Goal: Task Accomplishment & Management: Manage account settings

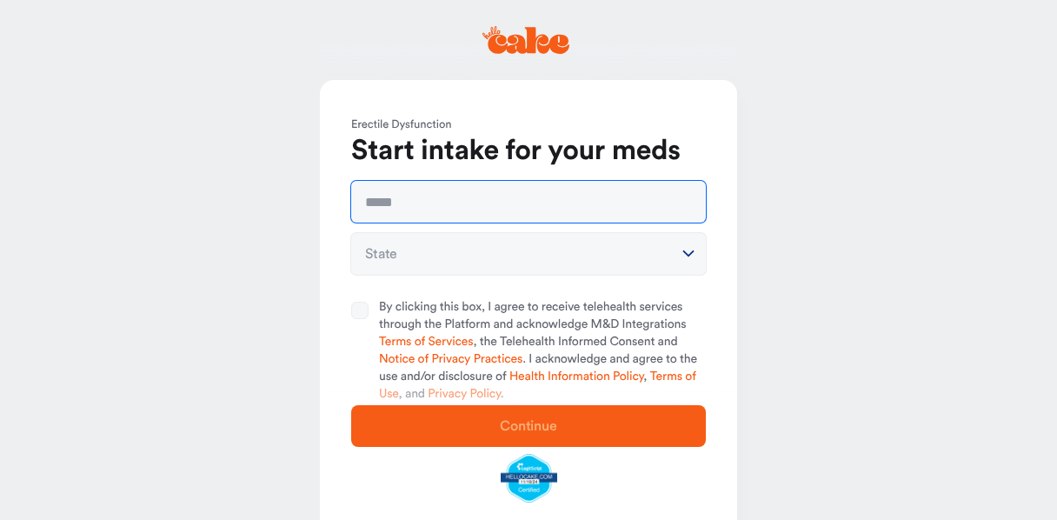
click at [413, 203] on input "text" at bounding box center [528, 202] width 355 height 42
type input "**********"
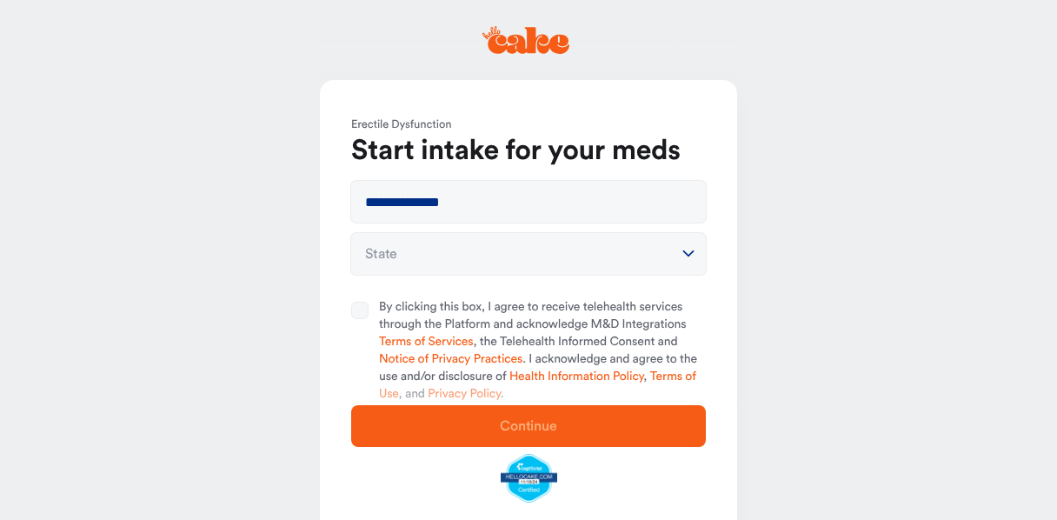
click at [691, 253] on html "**********" at bounding box center [528, 298] width 1057 height 597
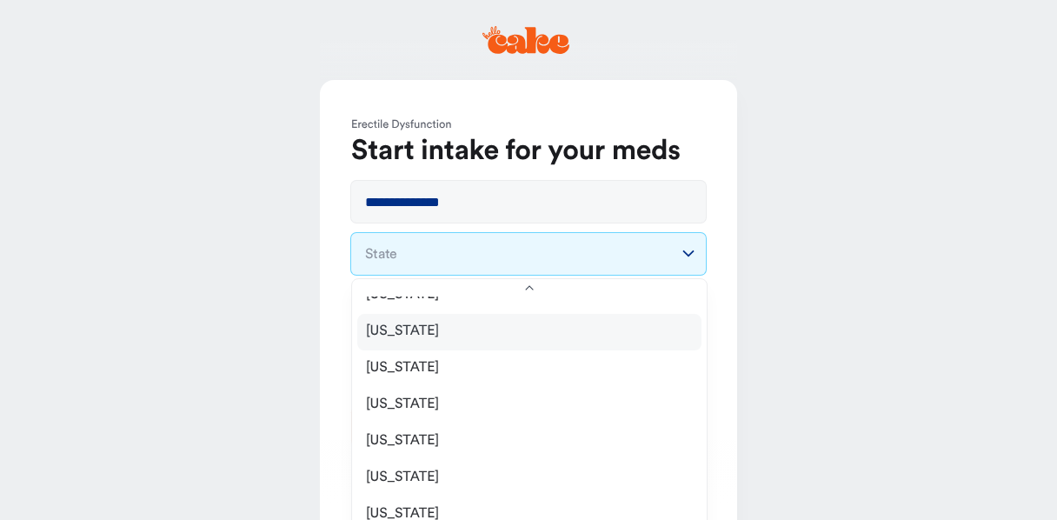
scroll to position [496, 0]
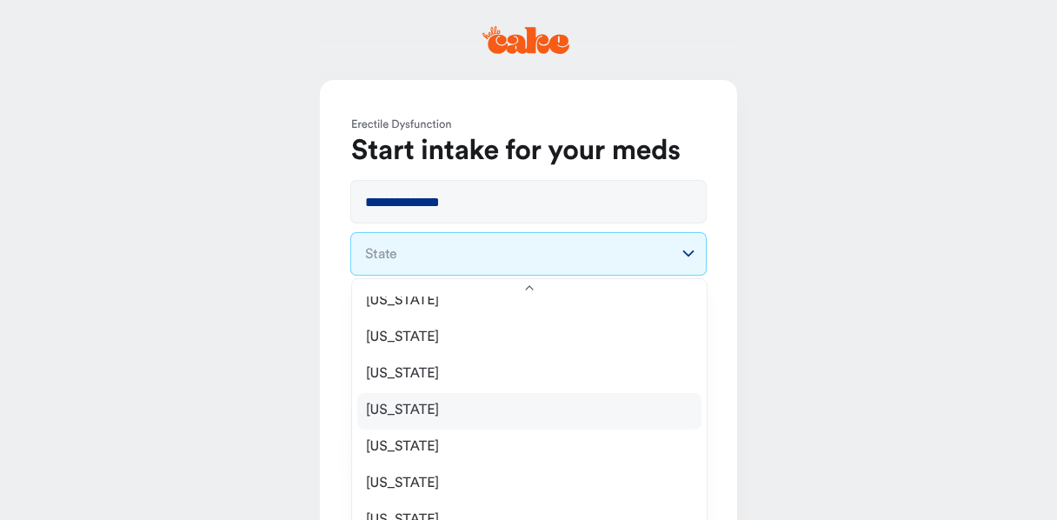
select select "**"
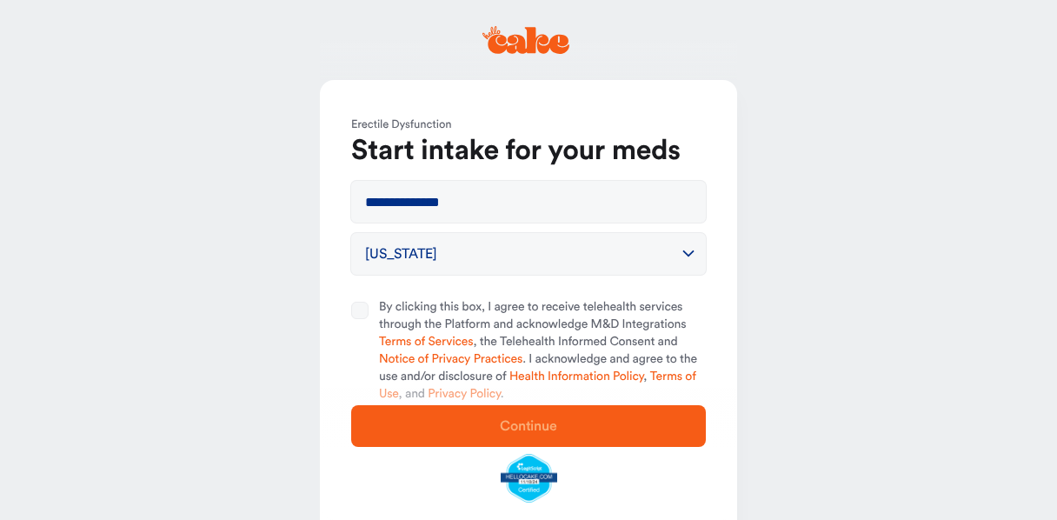
click at [357, 311] on button "By clicking this box, I agree to receive telehealth services through the Platfo…" at bounding box center [359, 310] width 17 height 17
click at [537, 425] on span "Continue" at bounding box center [528, 426] width 57 height 14
click at [533, 418] on span "Continue" at bounding box center [528, 426] width 299 height 21
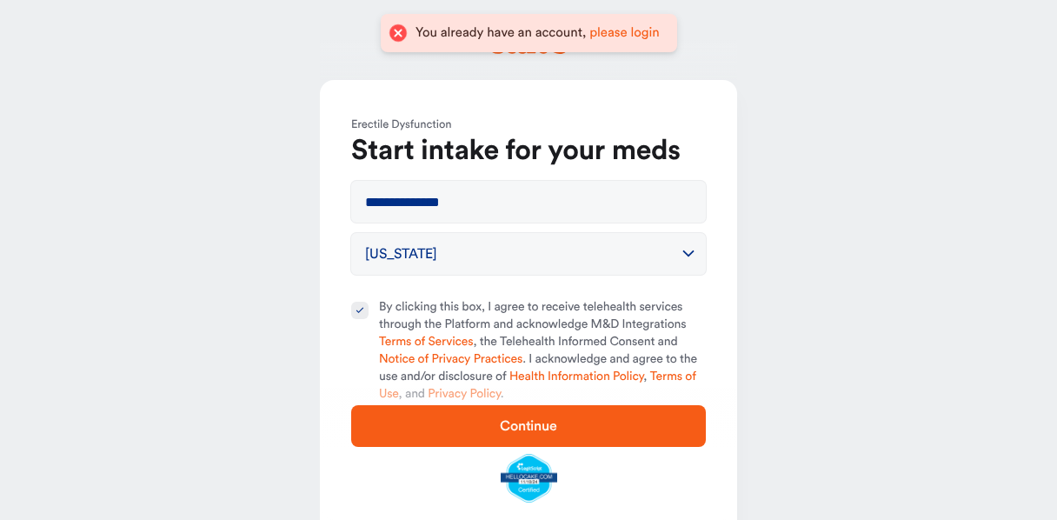
click at [532, 427] on span "Continue" at bounding box center [528, 426] width 57 height 14
click at [628, 32] on link "please login" at bounding box center [625, 32] width 70 height 13
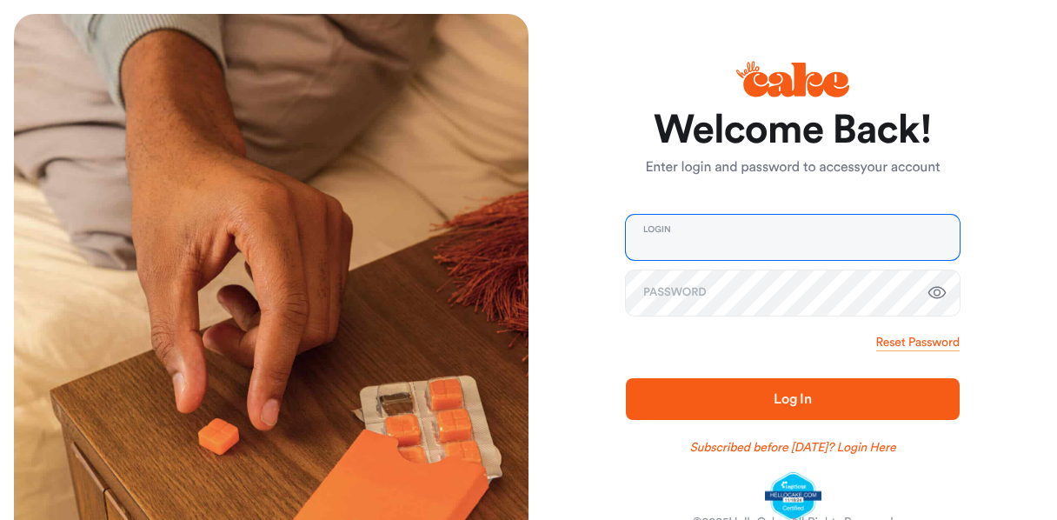
click at [675, 243] on input "email" at bounding box center [793, 237] width 334 height 45
type input "**********"
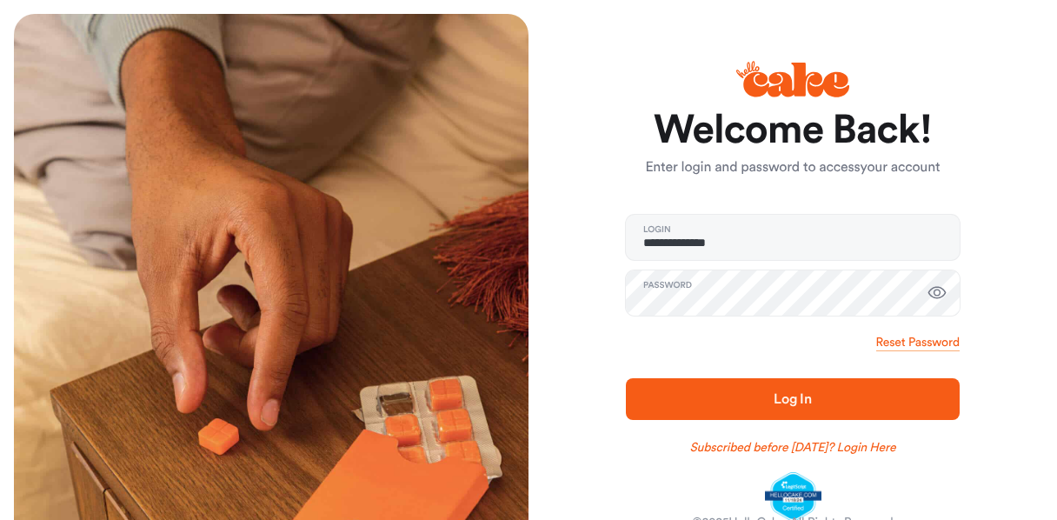
click at [794, 390] on span "Log In" at bounding box center [793, 399] width 278 height 21
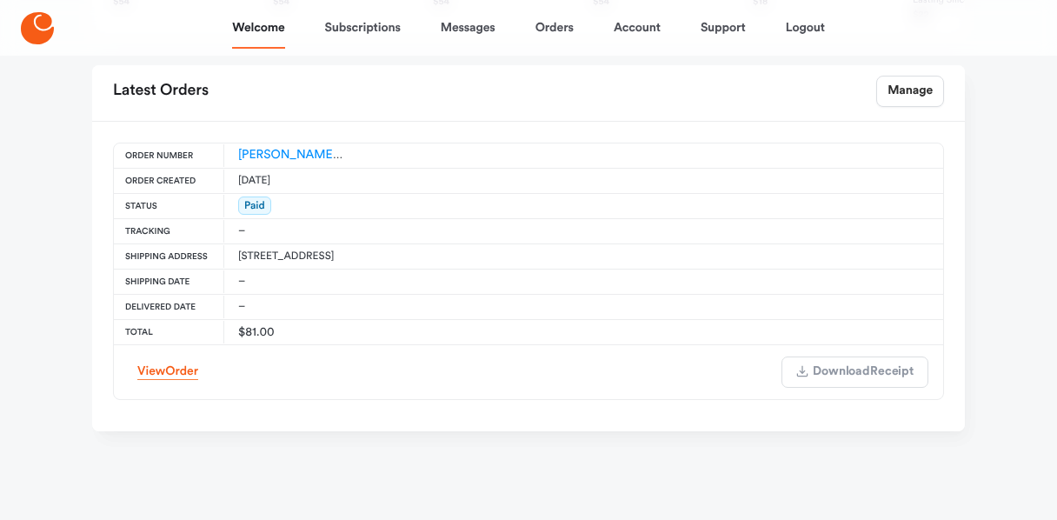
scroll to position [785, 0]
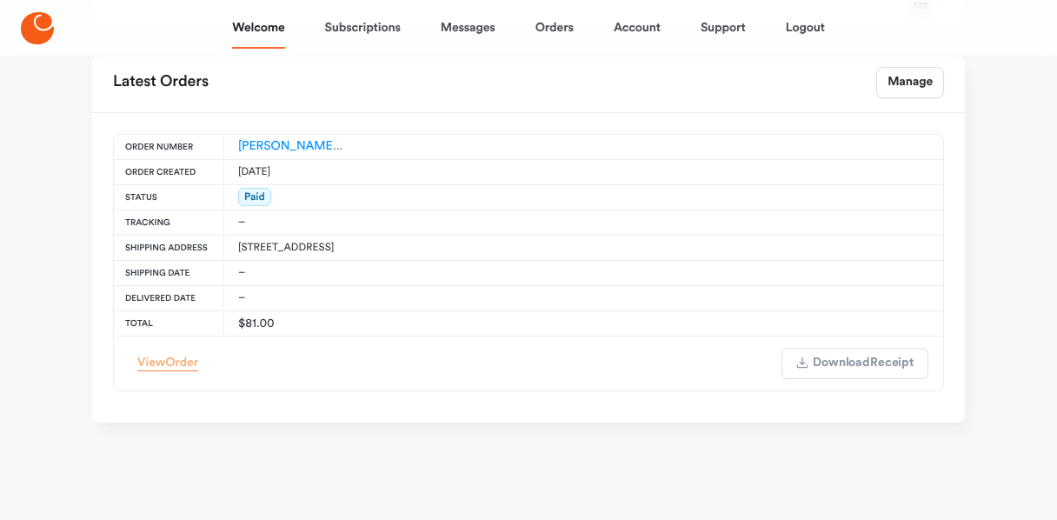
click at [162, 360] on link "View Order" at bounding box center [167, 363] width 61 height 17
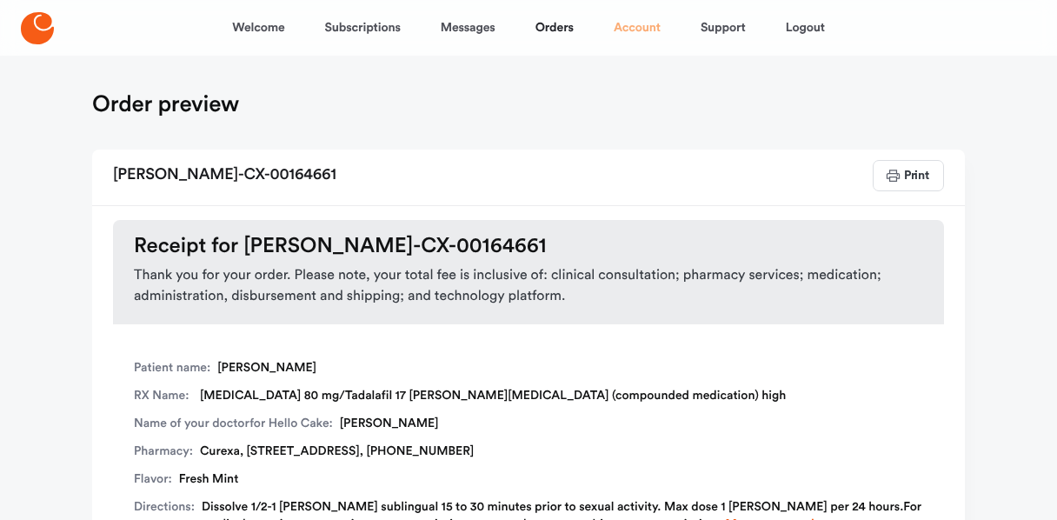
click at [641, 30] on link "Account" at bounding box center [637, 28] width 47 height 42
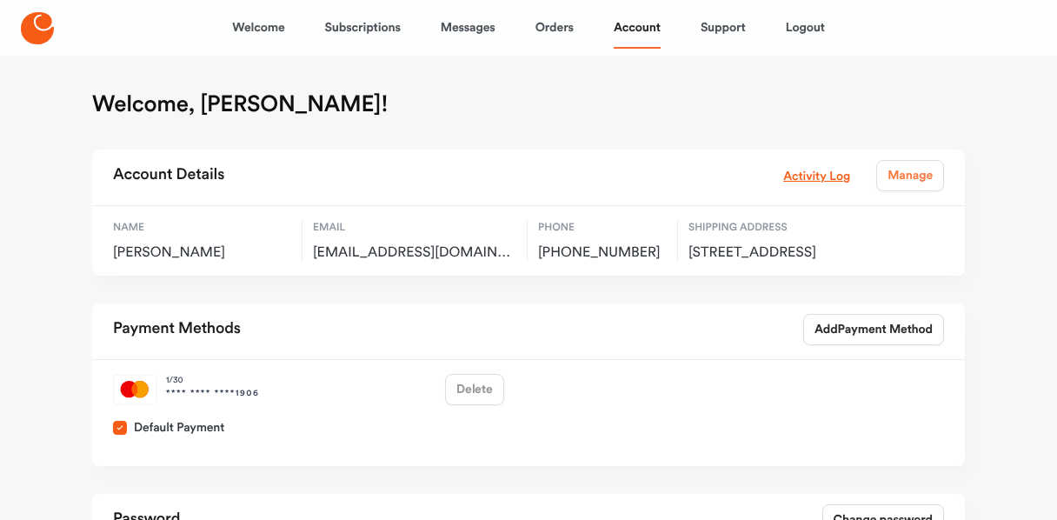
click at [917, 173] on link "Manage" at bounding box center [911, 175] width 68 height 31
select select "**"
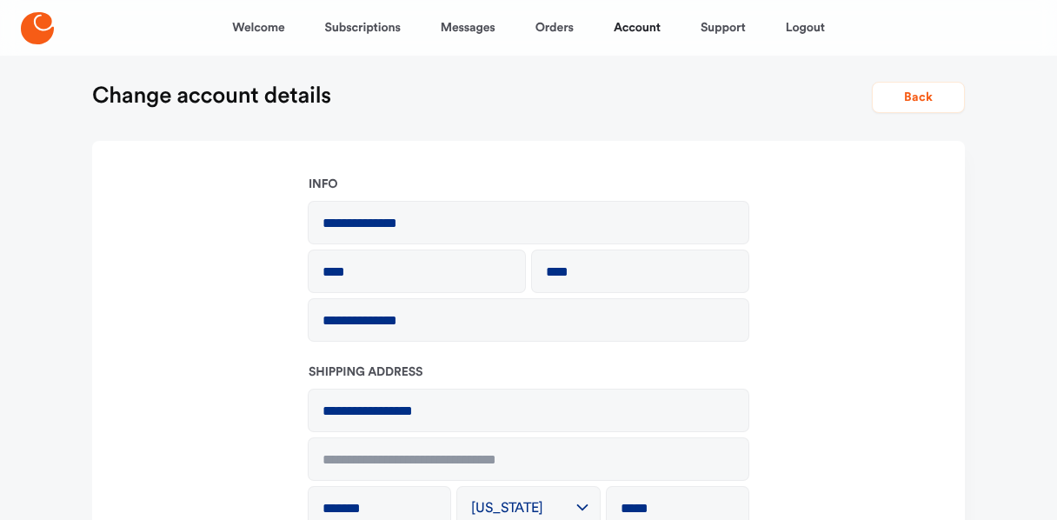
scroll to position [9, 0]
click at [920, 96] on button "Back" at bounding box center [918, 97] width 93 height 31
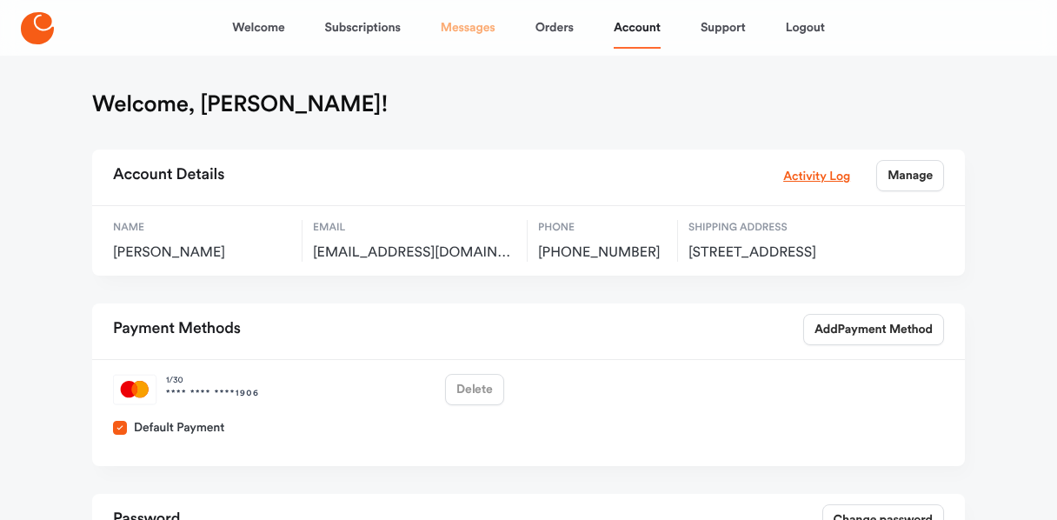
click at [478, 30] on link "Messages" at bounding box center [468, 28] width 55 height 42
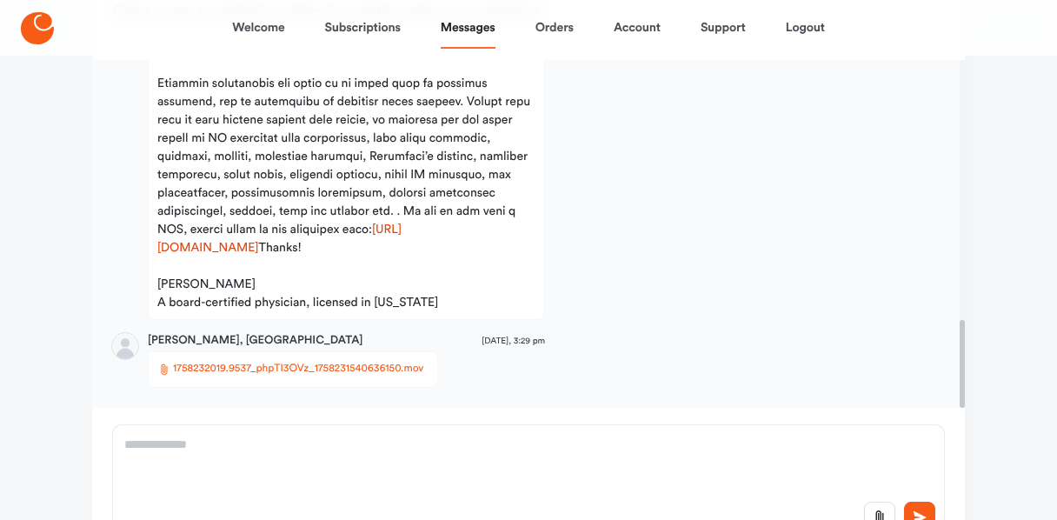
scroll to position [277, 0]
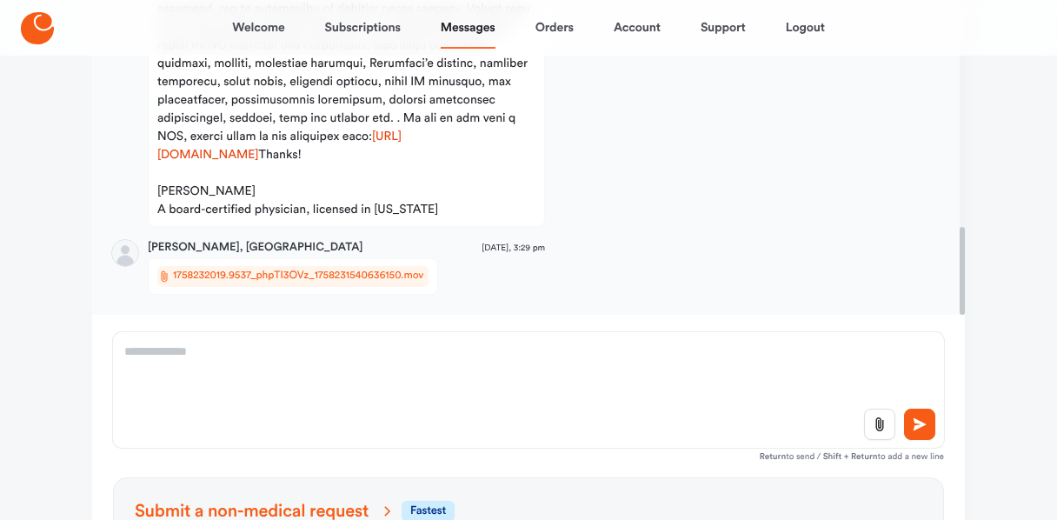
click at [190, 273] on span "1758232019.9537_phpTI3OVz_1758231540636150.mov" at bounding box center [298, 276] width 250 height 17
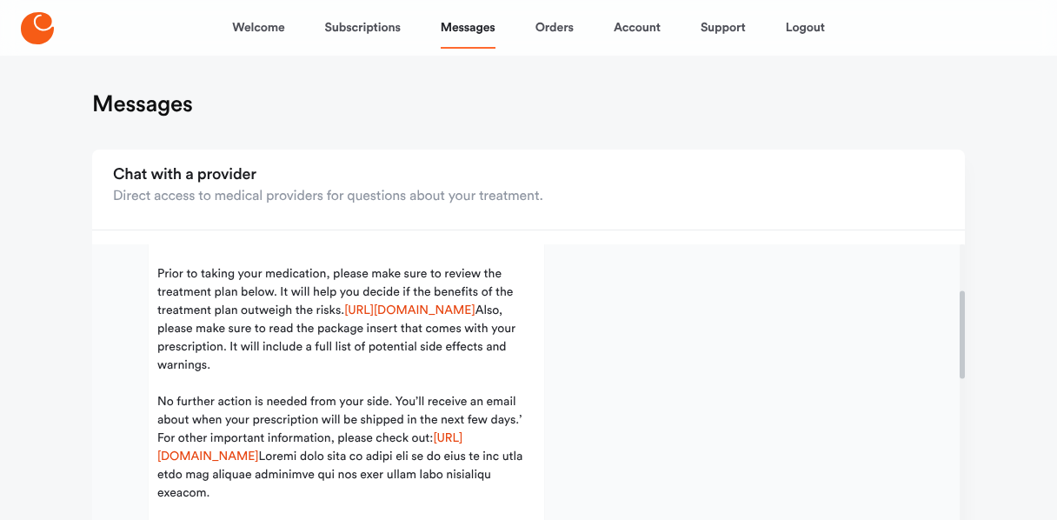
scroll to position [0, 0]
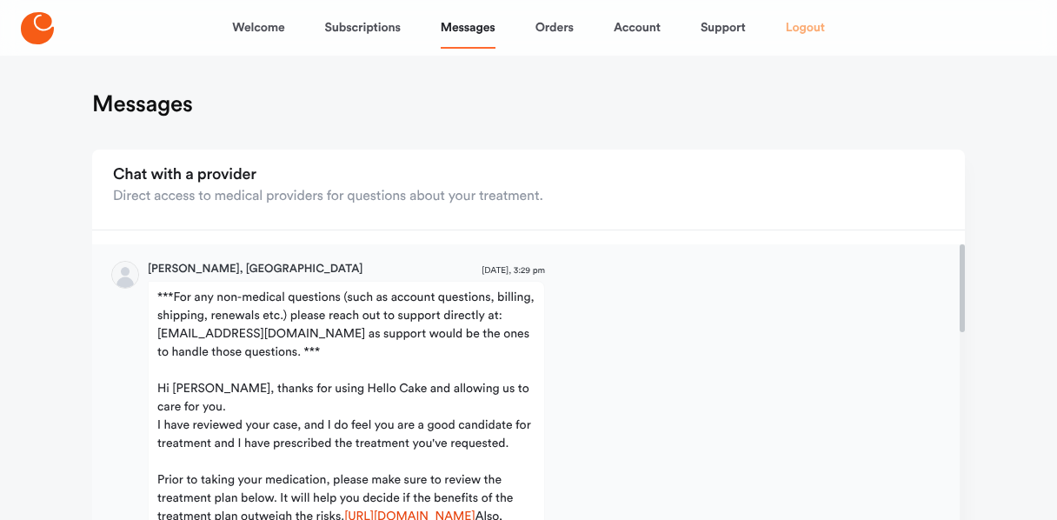
click at [810, 23] on link "Logout" at bounding box center [805, 28] width 39 height 42
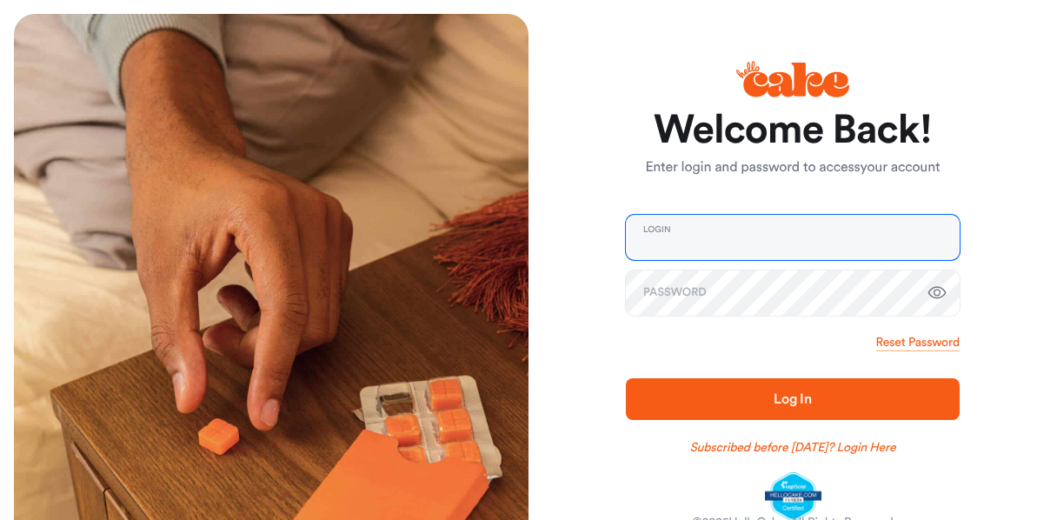
click at [671, 235] on input "email" at bounding box center [793, 237] width 334 height 45
type input "**********"
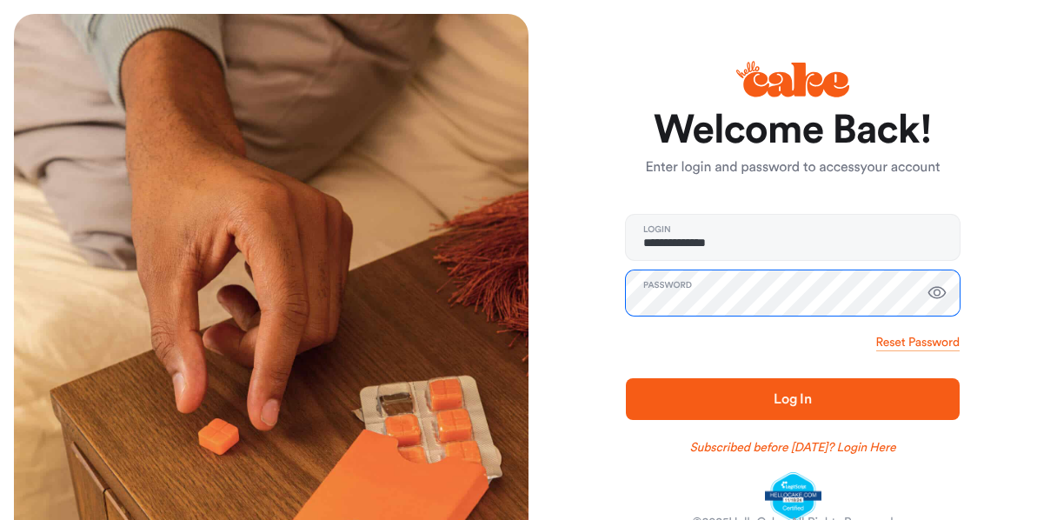
click at [626, 378] on button "Log In" at bounding box center [793, 399] width 334 height 42
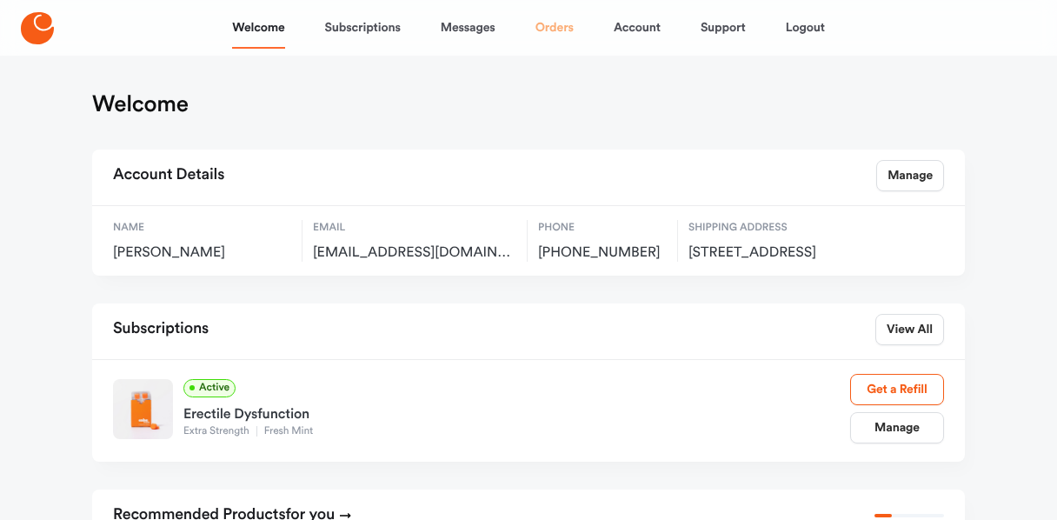
click at [546, 30] on link "Orders" at bounding box center [555, 28] width 38 height 42
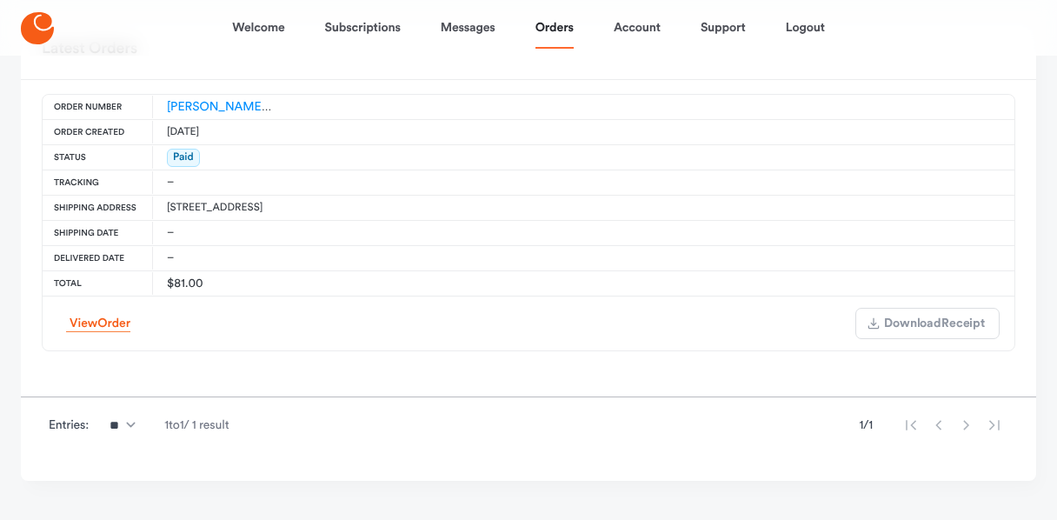
scroll to position [153, 0]
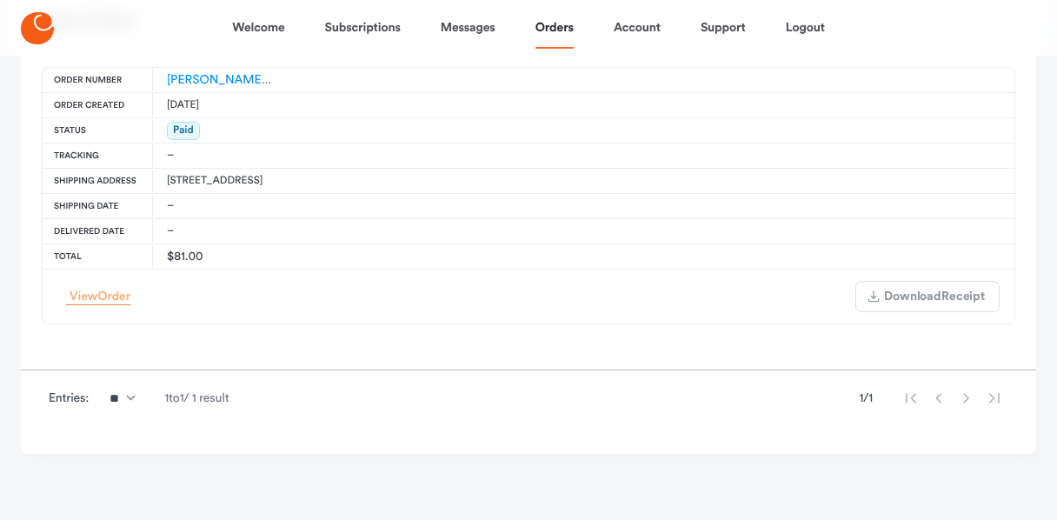
click at [93, 290] on link "View Order" at bounding box center [98, 297] width 64 height 17
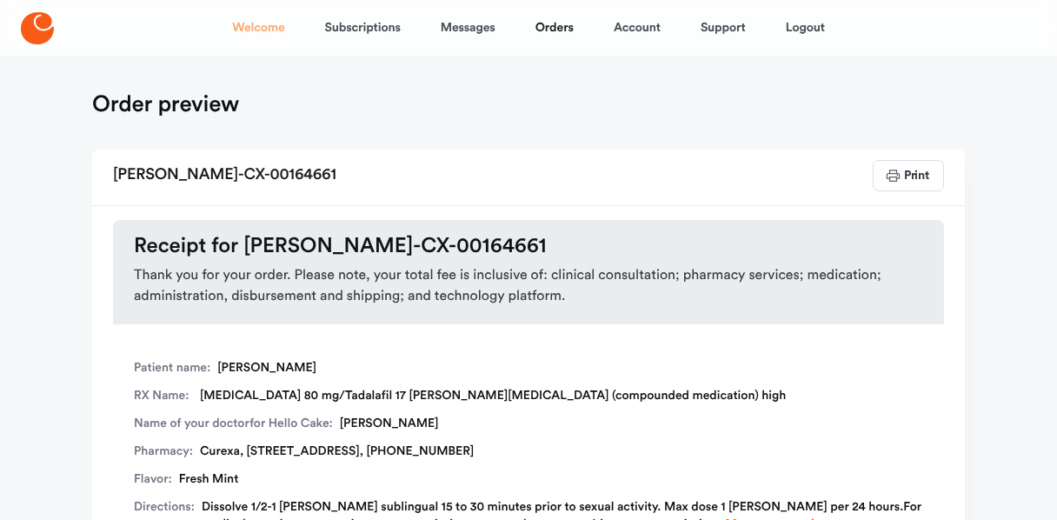
click at [265, 26] on link "Welcome" at bounding box center [258, 28] width 52 height 42
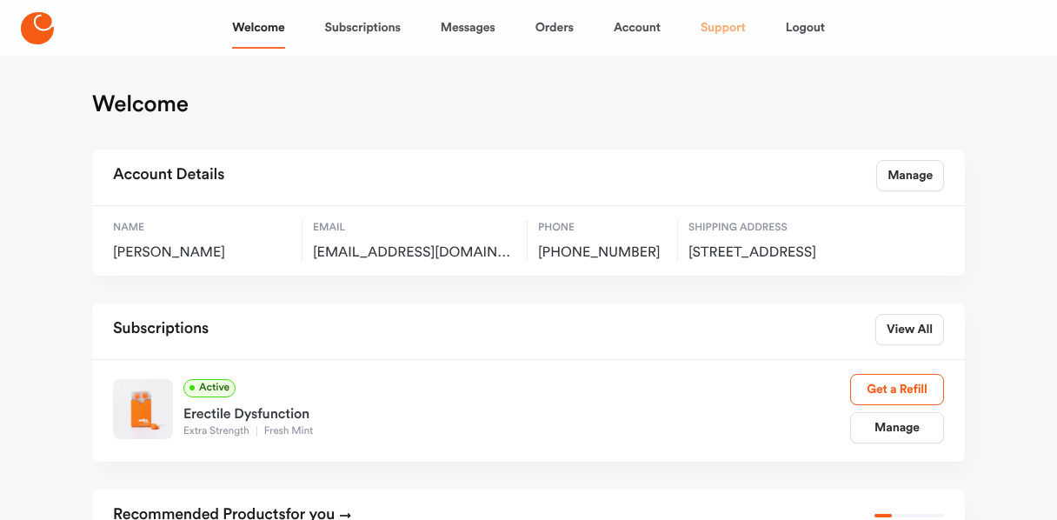
click at [722, 26] on link "Support" at bounding box center [723, 28] width 45 height 42
click at [546, 25] on link "Orders" at bounding box center [555, 28] width 38 height 42
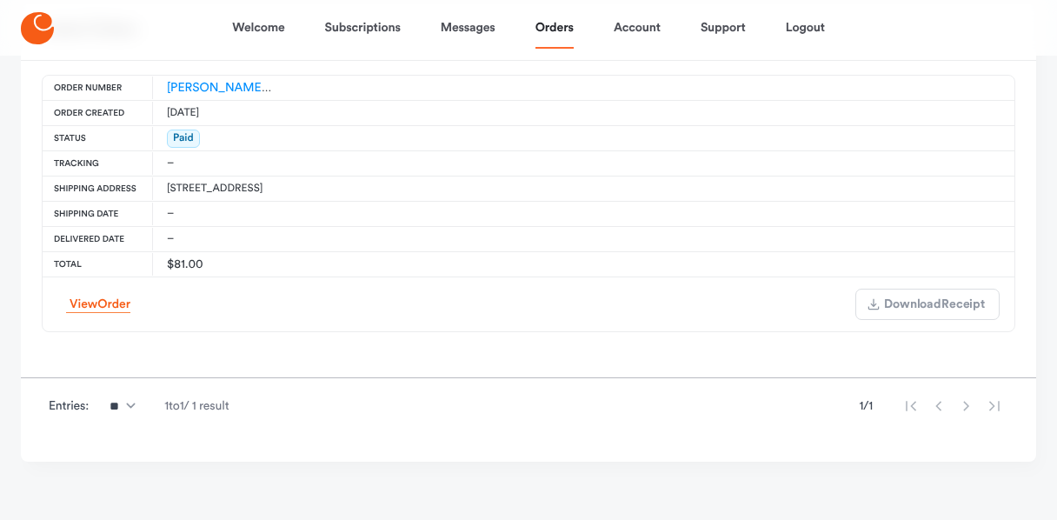
scroll to position [153, 0]
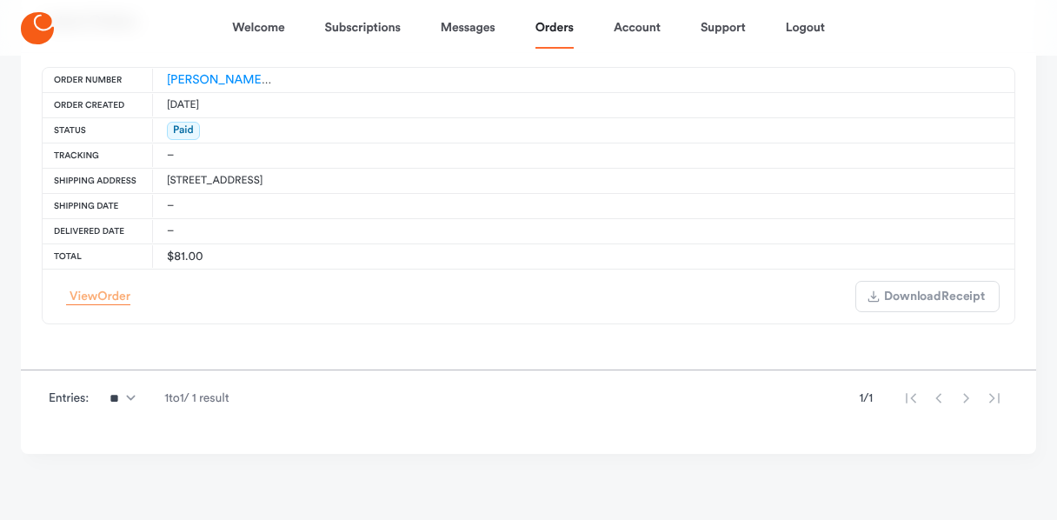
click at [97, 294] on link "View Order" at bounding box center [98, 297] width 64 height 17
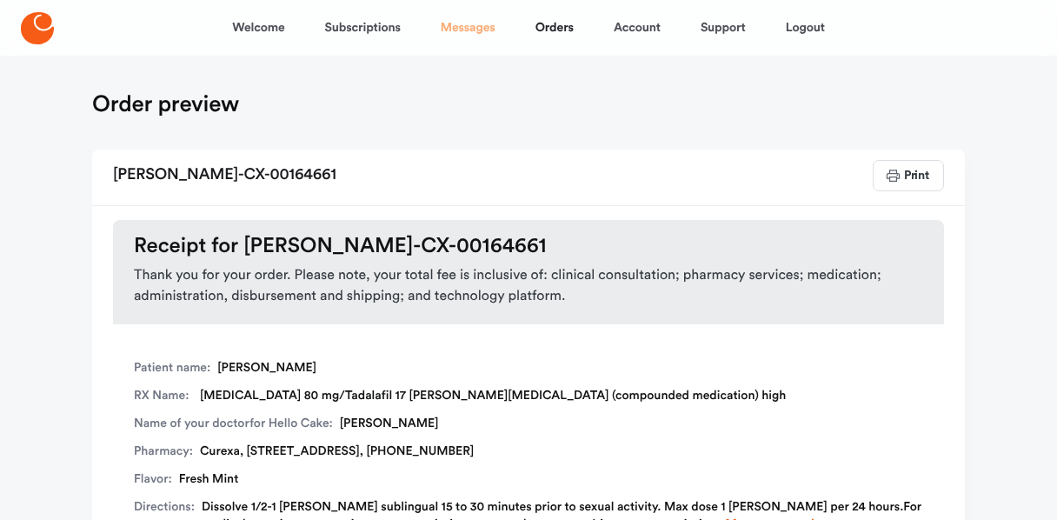
click at [468, 30] on link "Messages" at bounding box center [468, 28] width 55 height 42
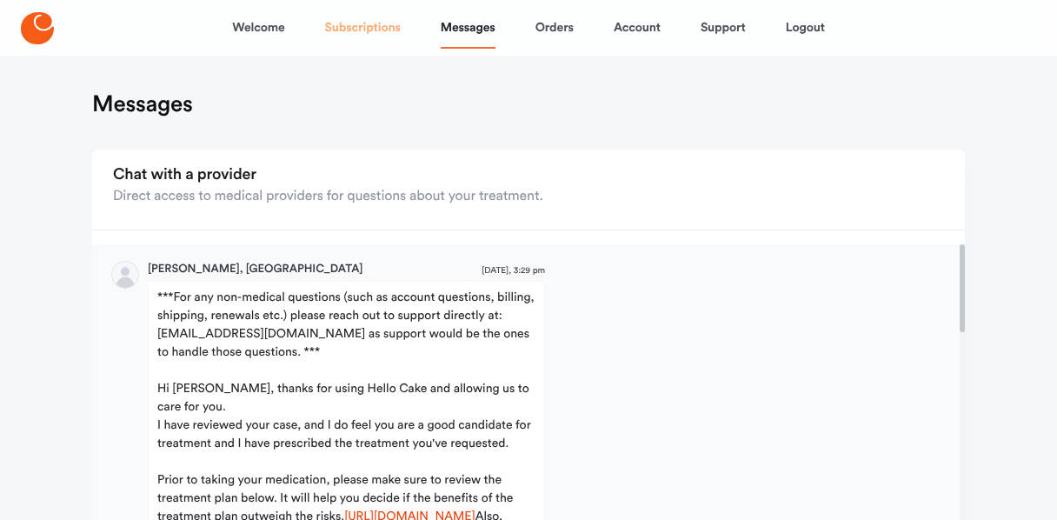
click at [366, 27] on link "Subscriptions" at bounding box center [363, 28] width 76 height 42
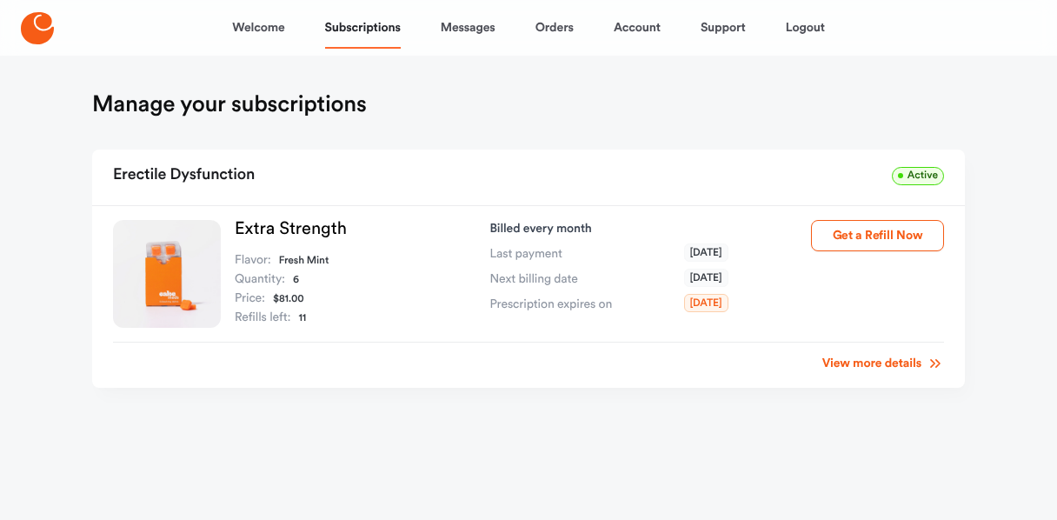
click at [896, 365] on link "View more details" at bounding box center [884, 363] width 122 height 17
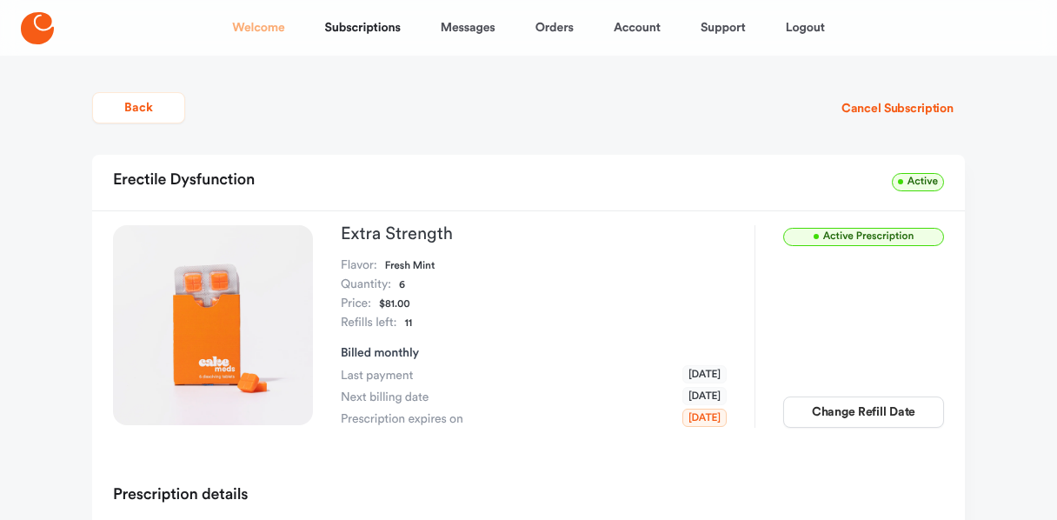
click at [265, 28] on link "Welcome" at bounding box center [258, 28] width 52 height 42
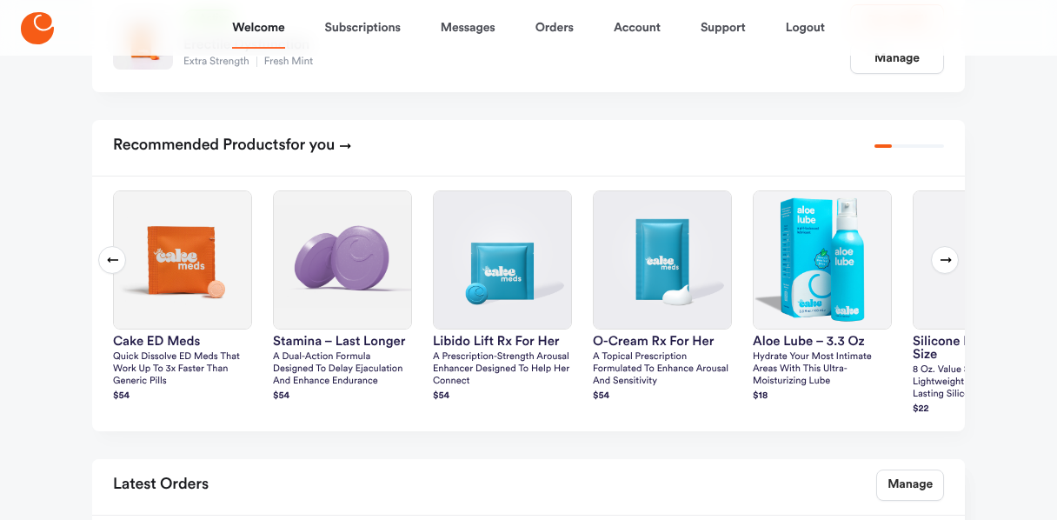
scroll to position [463, 0]
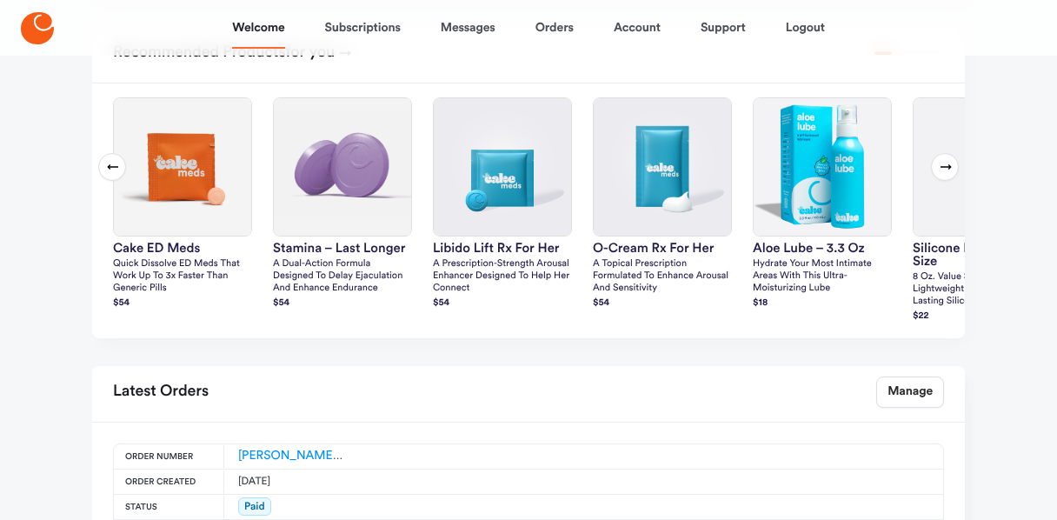
click at [945, 174] on icon at bounding box center [946, 167] width 14 height 14
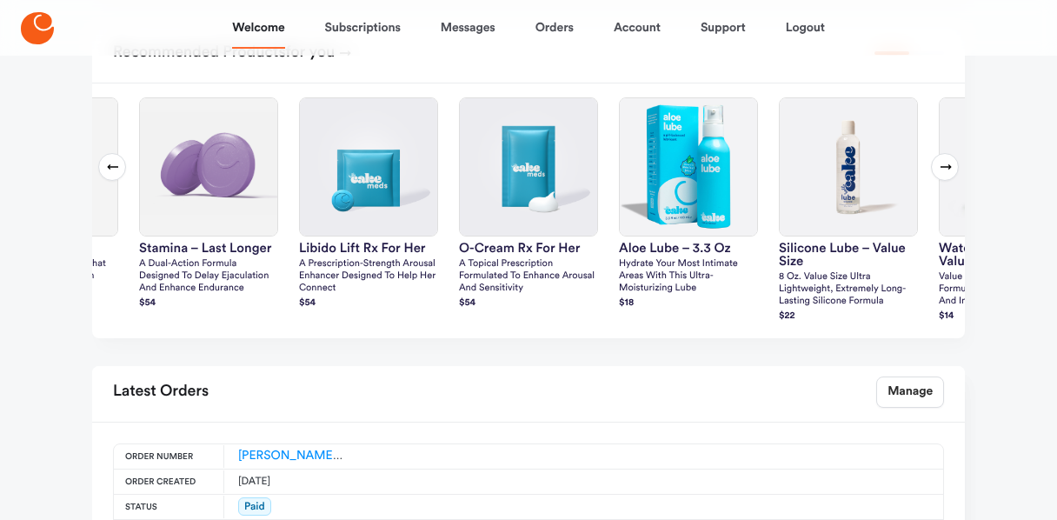
click at [946, 174] on icon at bounding box center [946, 167] width 14 height 14
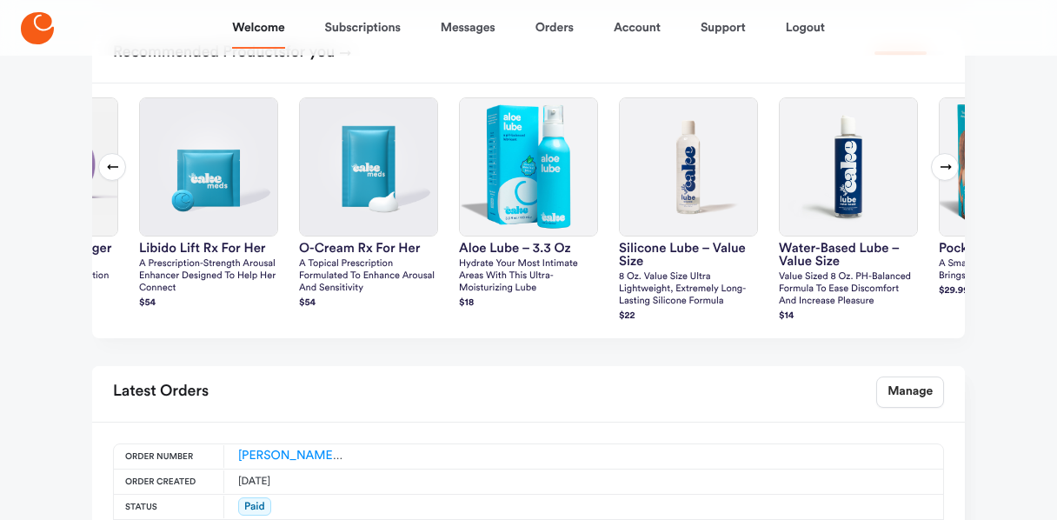
click at [946, 174] on icon at bounding box center [946, 167] width 14 height 14
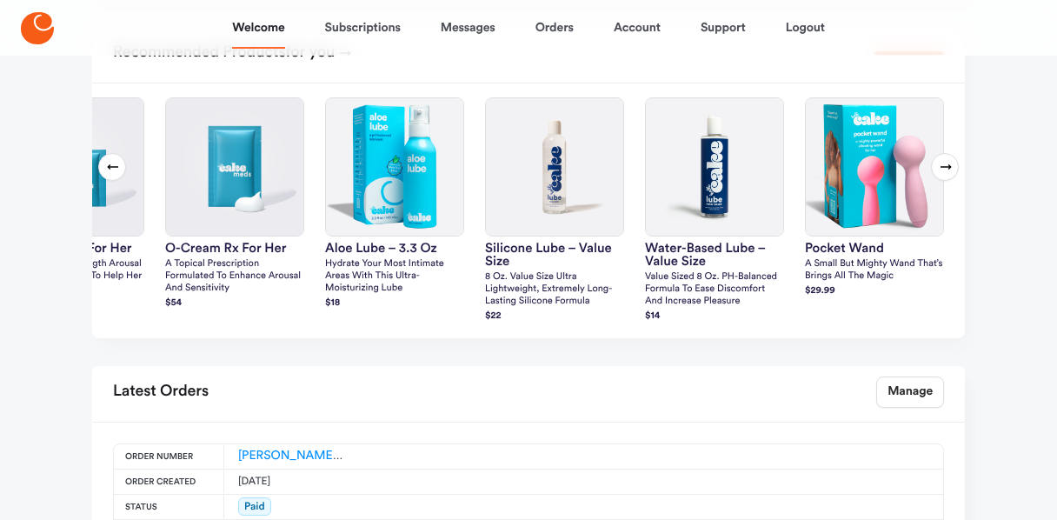
click at [947, 174] on icon at bounding box center [946, 167] width 14 height 14
drag, startPoint x: 947, startPoint y: 189, endPoint x: 954, endPoint y: 183, distance: 9.2
click at [953, 181] on button "Next slide" at bounding box center [945, 167] width 28 height 28
click at [951, 174] on icon at bounding box center [946, 167] width 14 height 14
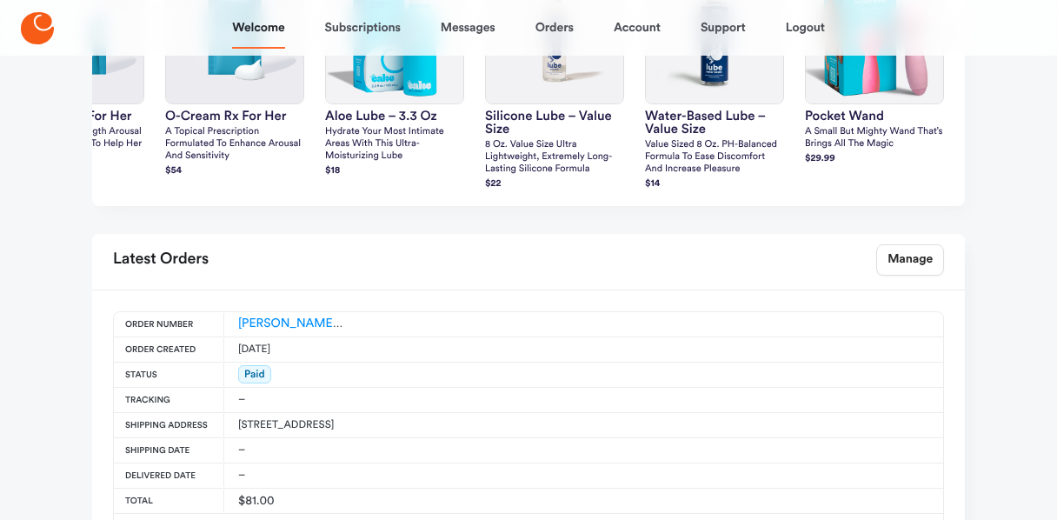
scroll to position [555, 0]
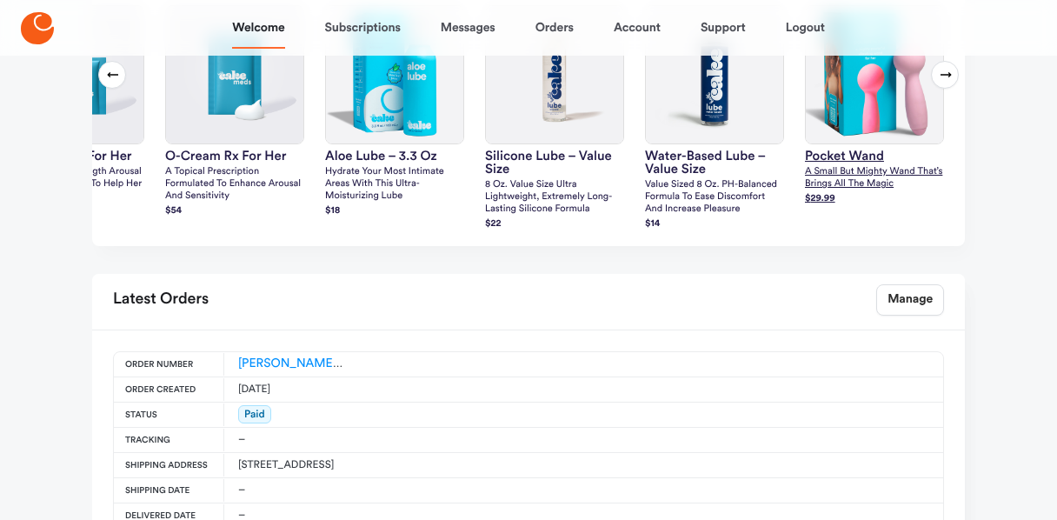
click at [881, 95] on img at bounding box center [874, 74] width 137 height 137
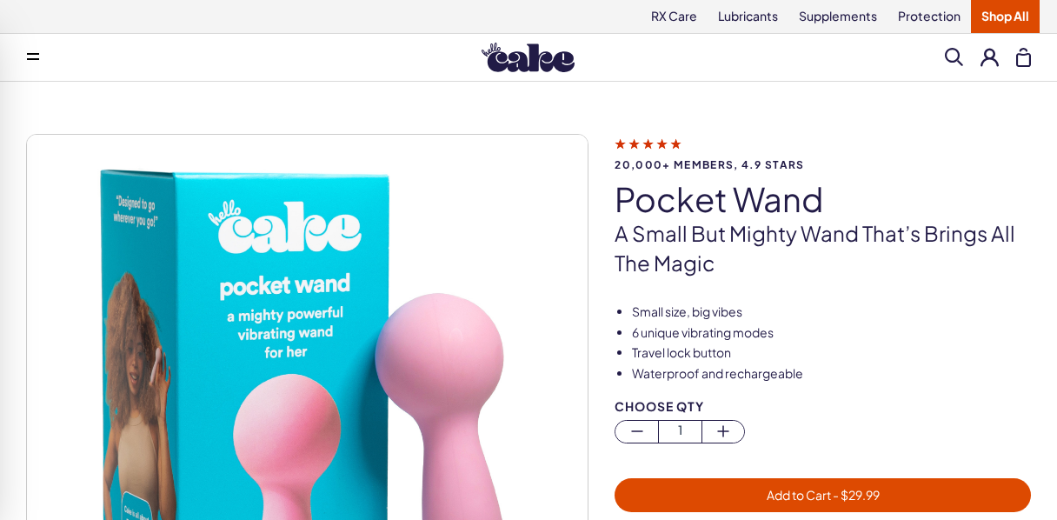
scroll to position [92, 0]
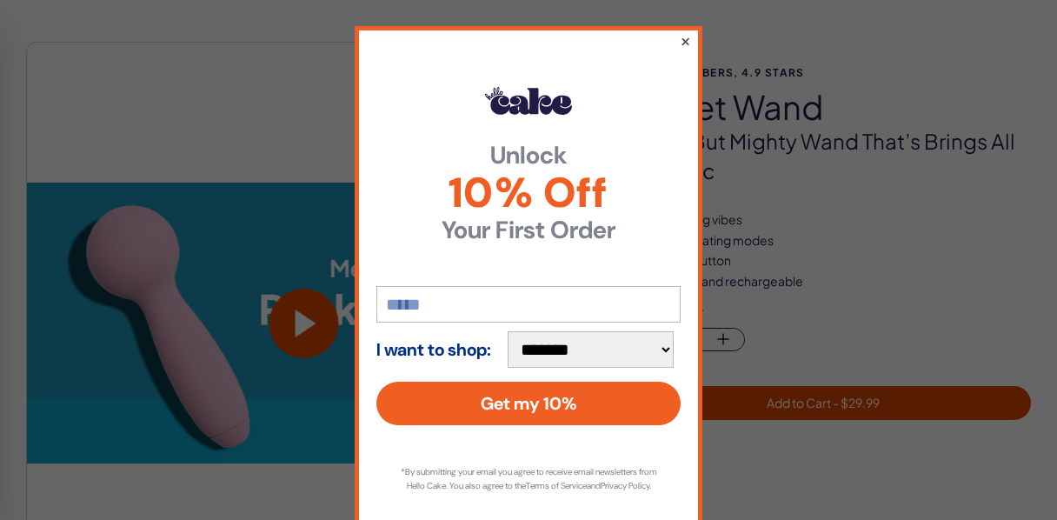
click at [685, 46] on button "×" at bounding box center [685, 40] width 11 height 21
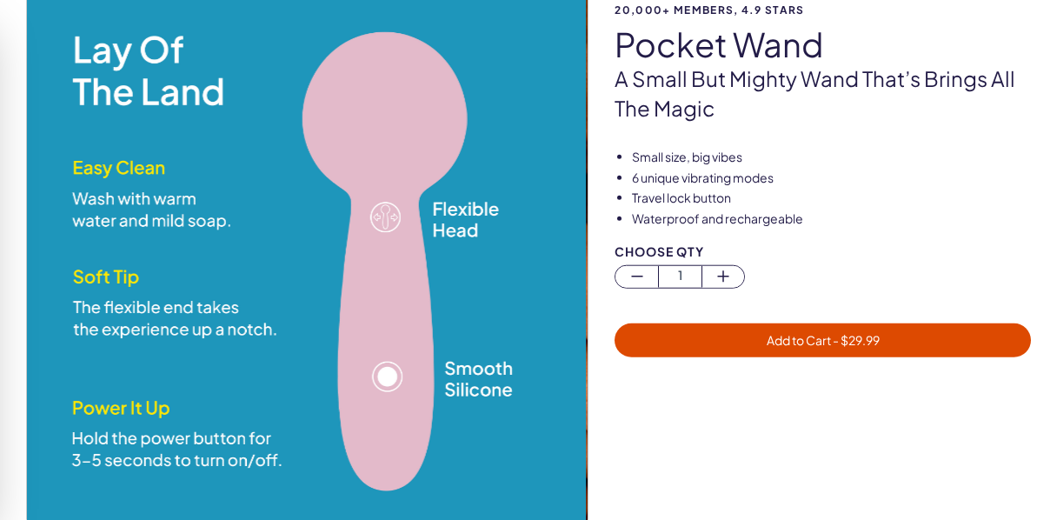
scroll to position [184, 0]
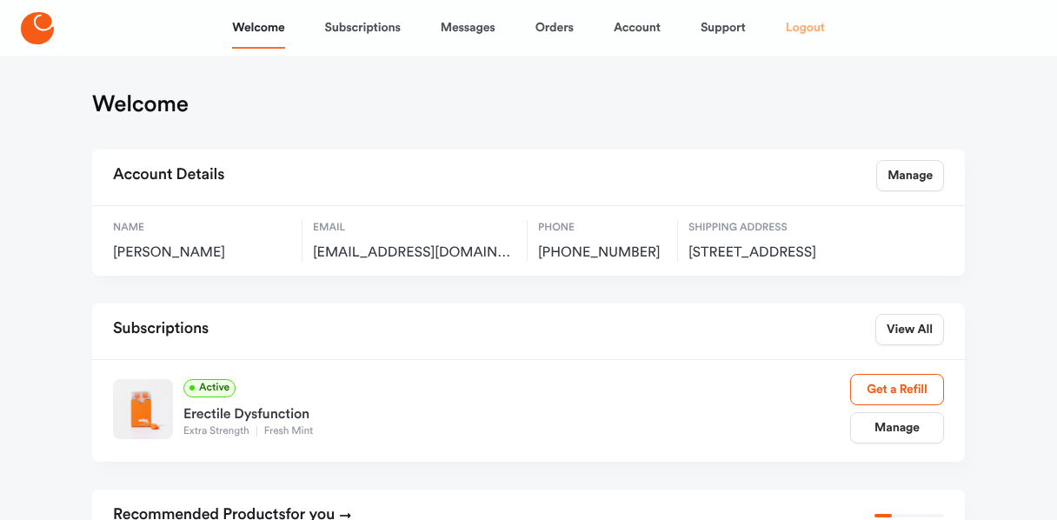
click at [809, 30] on link "Logout" at bounding box center [805, 28] width 39 height 42
